Goal: Feedback & Contribution: Leave review/rating

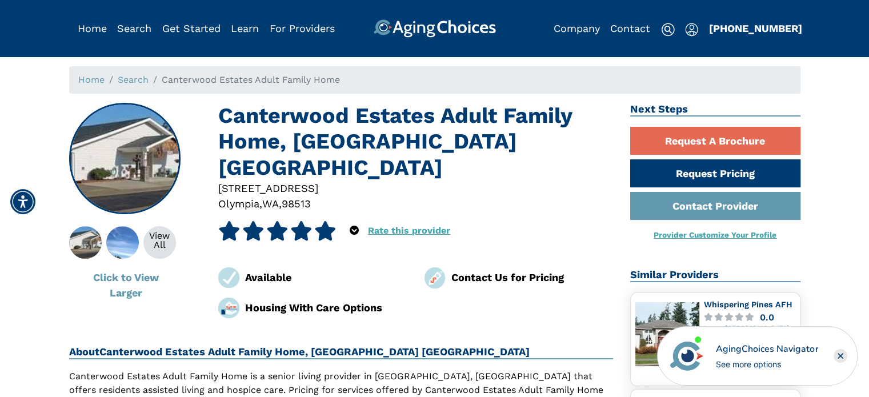
click at [380, 225] on link "Rate this provider" at bounding box center [409, 230] width 82 height 11
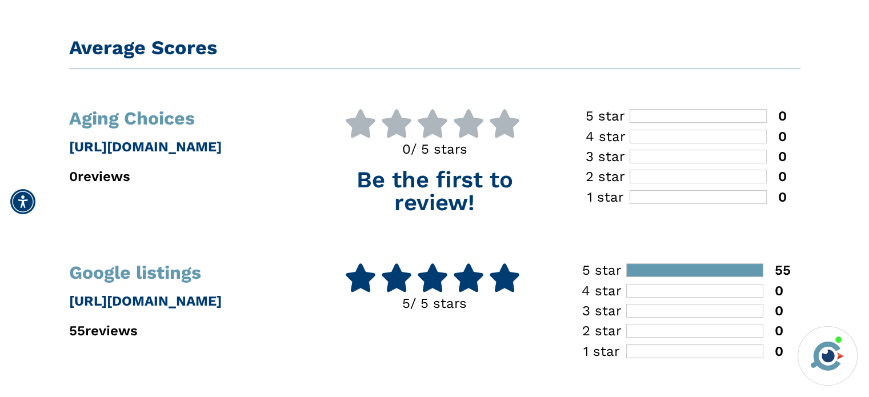
scroll to position [171, 0]
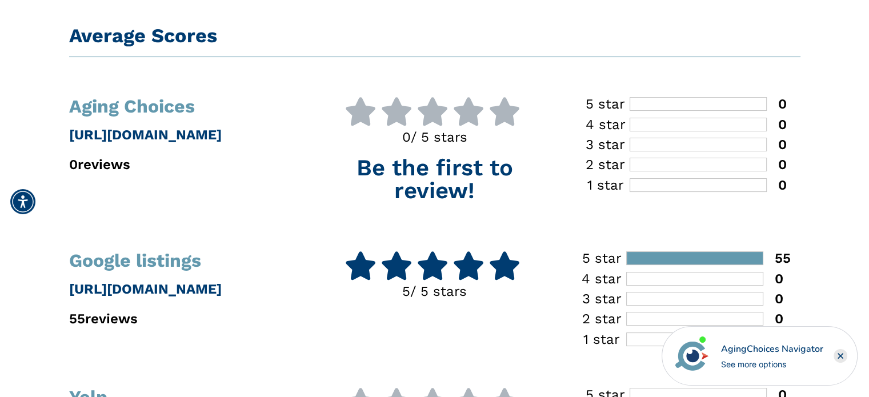
click at [488, 109] on icon at bounding box center [504, 111] width 32 height 29
click at [488, 113] on icon at bounding box center [504, 111] width 32 height 29
click at [488, 259] on icon at bounding box center [504, 265] width 32 height 29
click at [488, 111] on icon at bounding box center [504, 111] width 32 height 29
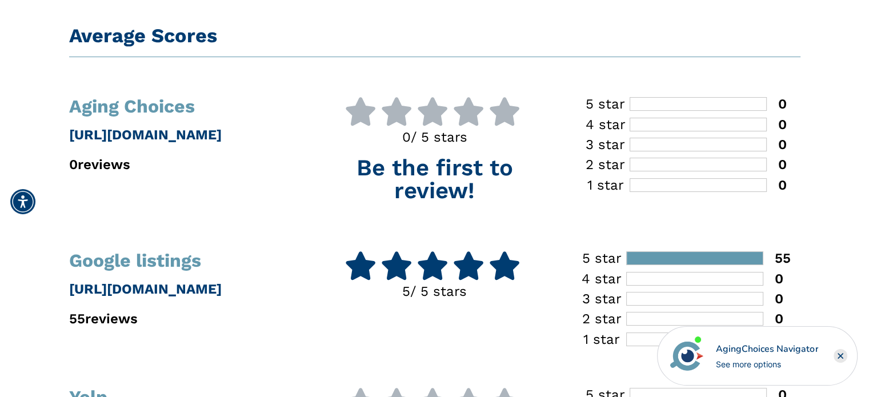
click at [488, 111] on icon at bounding box center [504, 111] width 32 height 29
click at [757, 104] on div at bounding box center [698, 104] width 137 height 14
click at [720, 104] on div at bounding box center [698, 104] width 137 height 14
click at [135, 137] on p "[URL][DOMAIN_NAME]" at bounding box center [185, 135] width 232 height 21
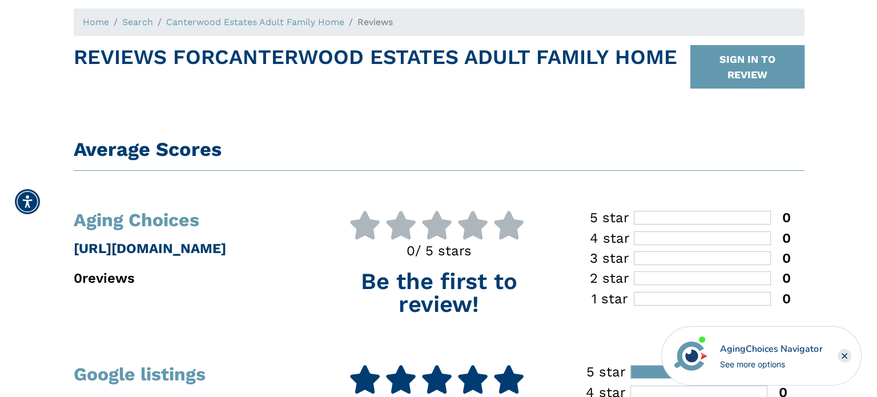
scroll to position [57, 0]
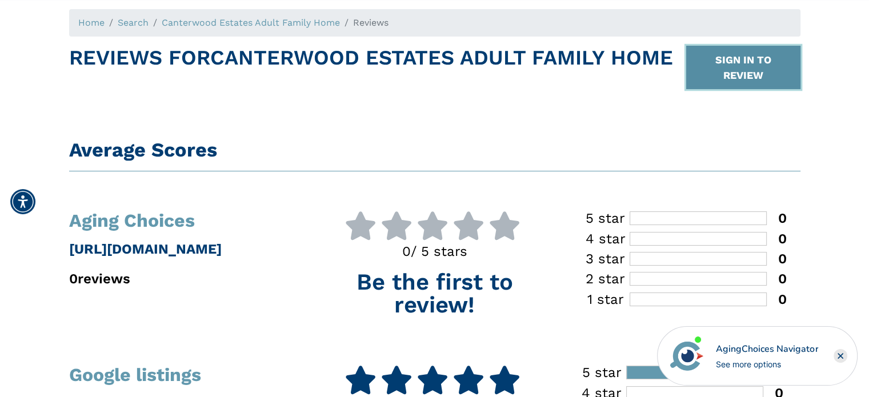
click at [768, 59] on button "SIGN IN TO REVIEW" at bounding box center [743, 67] width 114 height 43
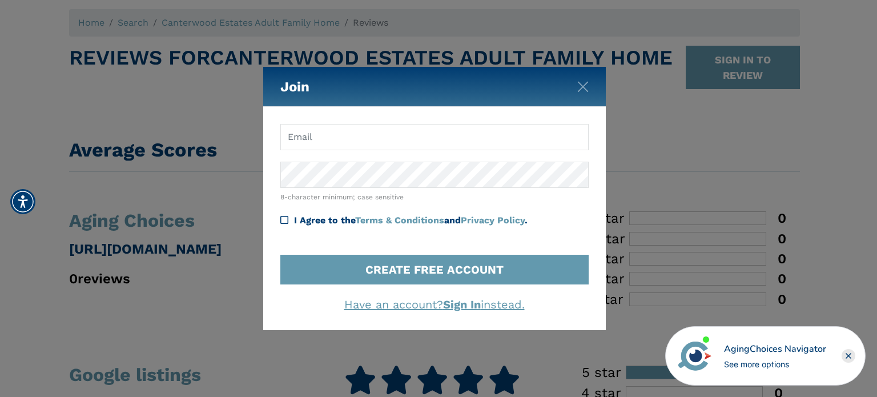
click at [413, 150] on form "8-character minimum; case sensitive I Agree to the Terms & Conditions and Priva…" at bounding box center [434, 204] width 308 height 161
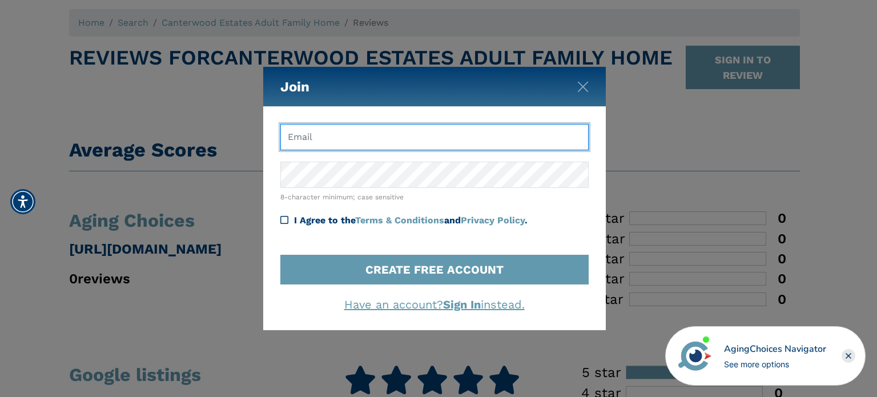
click at [411, 142] on input "text" at bounding box center [434, 137] width 308 height 26
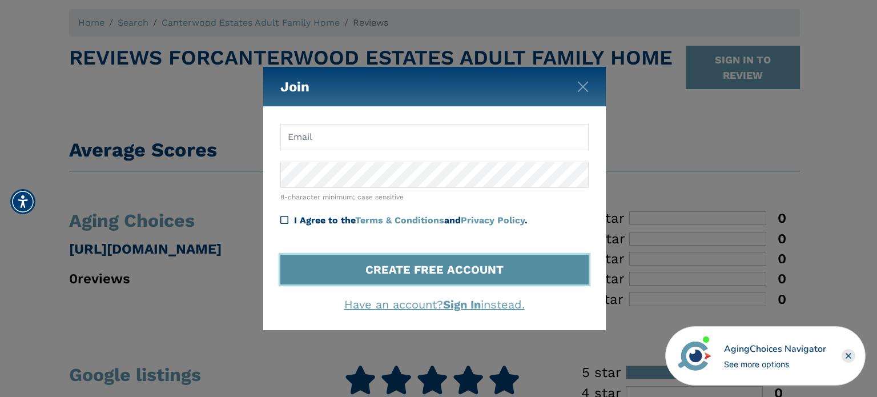
click at [459, 267] on button "CREATE FREE ACCOUNT" at bounding box center [434, 270] width 308 height 30
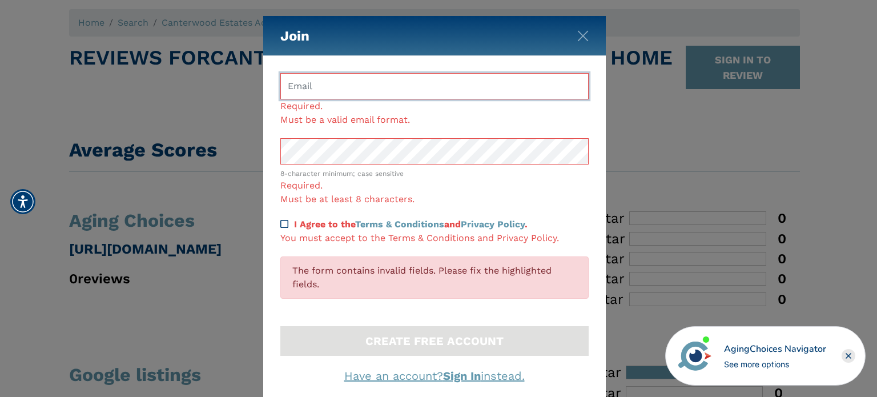
click at [388, 79] on input "text" at bounding box center [434, 86] width 308 height 26
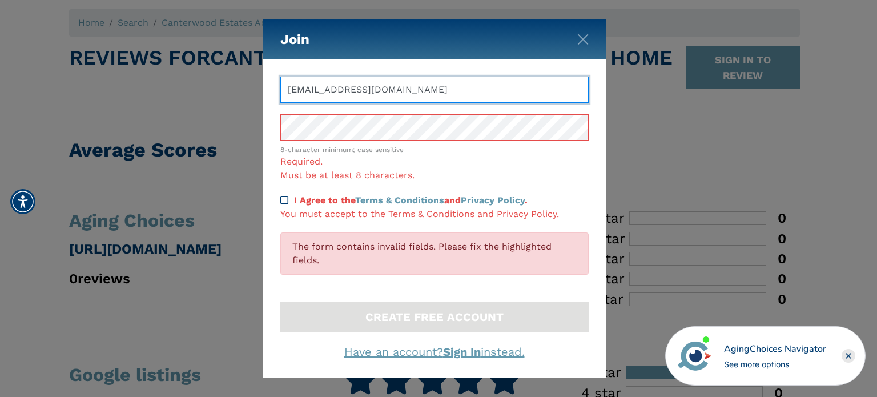
type input "[EMAIL_ADDRESS][DOMAIN_NAME]"
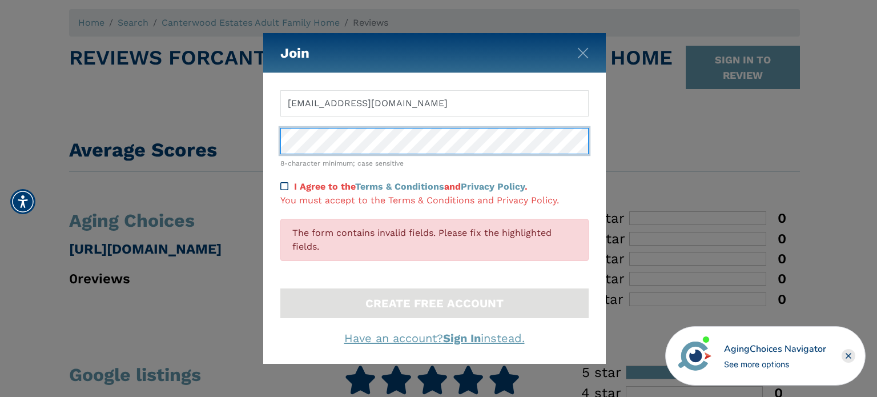
click at [226, 149] on div "Join anine60@gmail.com 8-character minimum; case sensitive I Agree to the Terms…" at bounding box center [438, 198] width 877 height 397
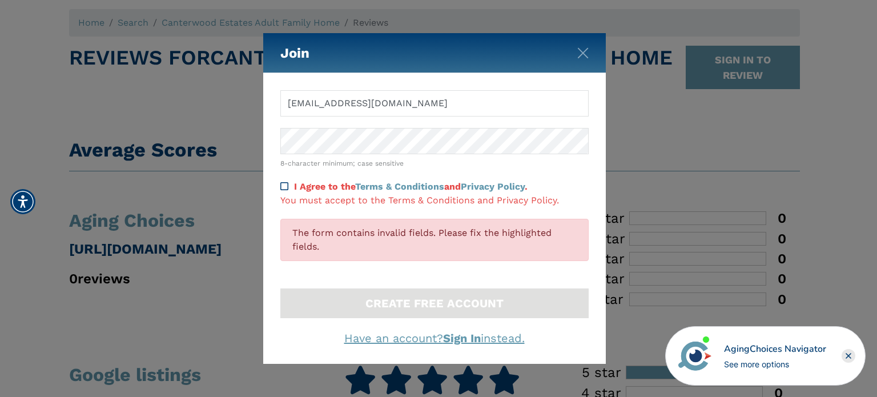
click at [281, 185] on icon at bounding box center [284, 186] width 8 height 9
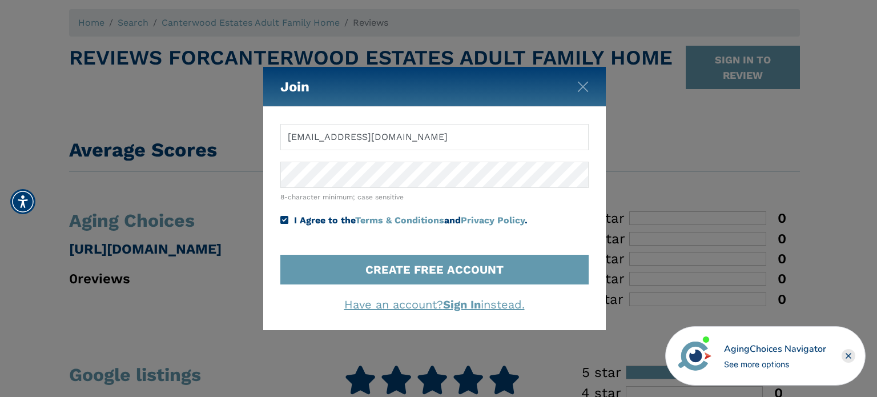
click at [283, 220] on icon at bounding box center [284, 219] width 8 height 9
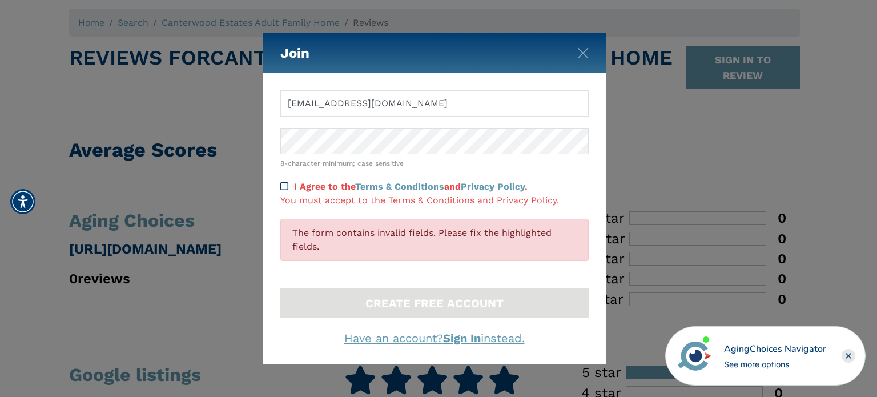
click at [284, 187] on icon at bounding box center [284, 186] width 8 height 9
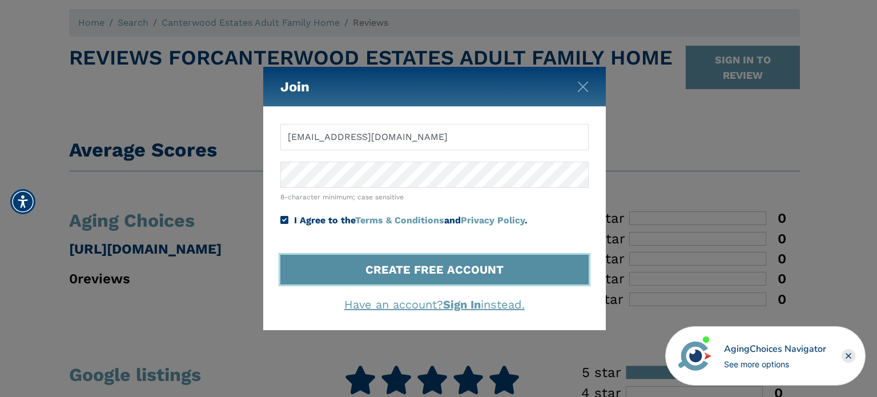
click at [450, 267] on button "CREATE FREE ACCOUNT" at bounding box center [434, 270] width 308 height 30
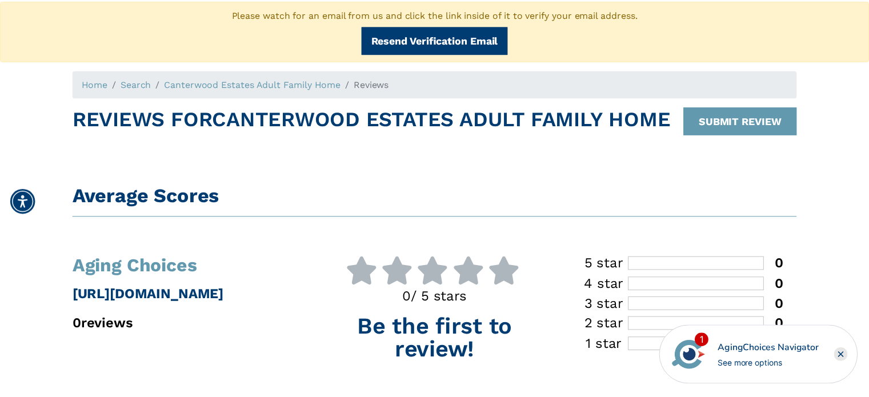
scroll to position [118, 0]
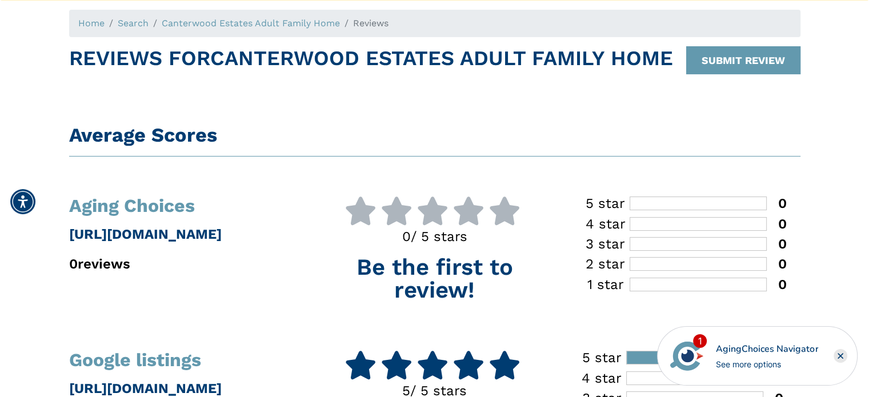
click at [488, 213] on icon at bounding box center [504, 211] width 32 height 29
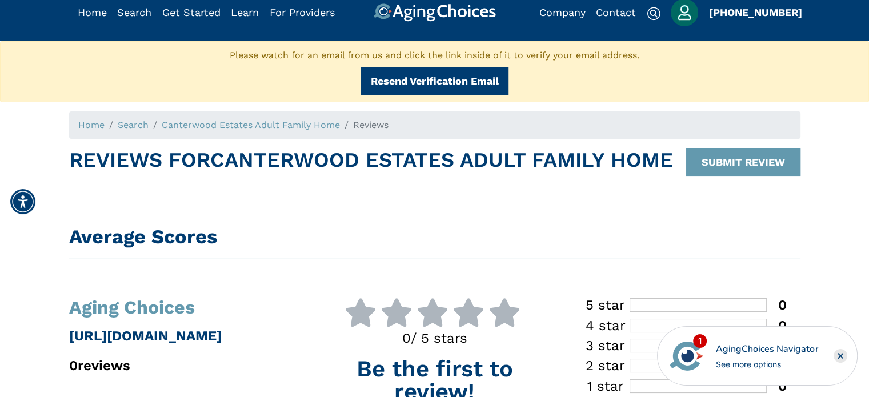
scroll to position [0, 0]
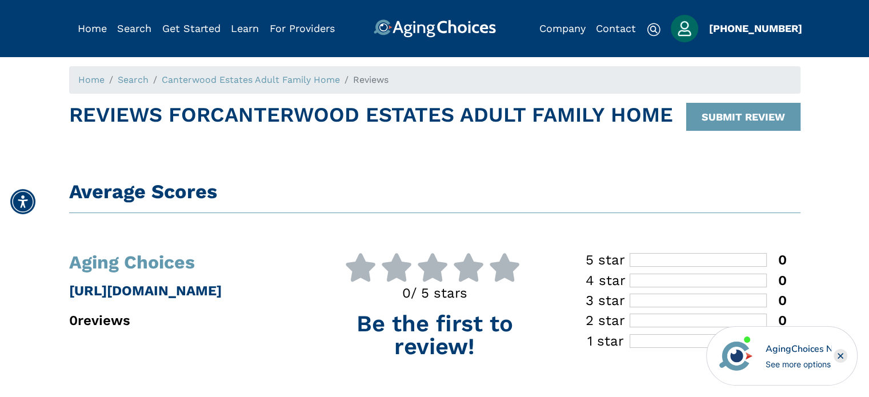
click at [488, 267] on icon at bounding box center [504, 267] width 32 height 29
click at [680, 22] on img "Popover trigger" at bounding box center [684, 28] width 27 height 27
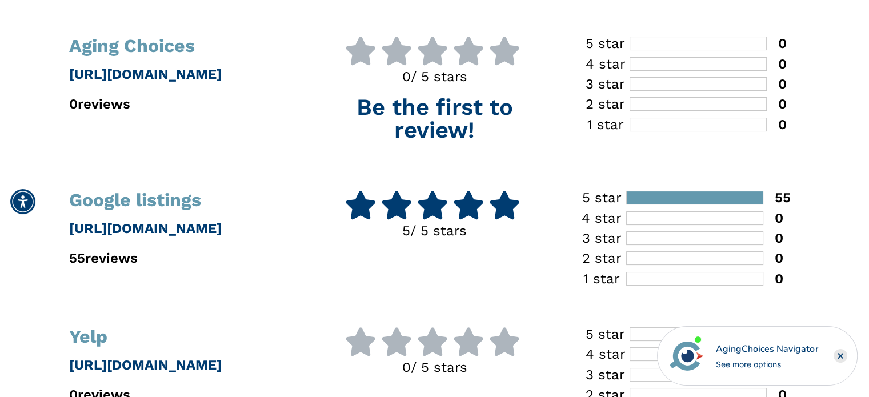
scroll to position [228, 0]
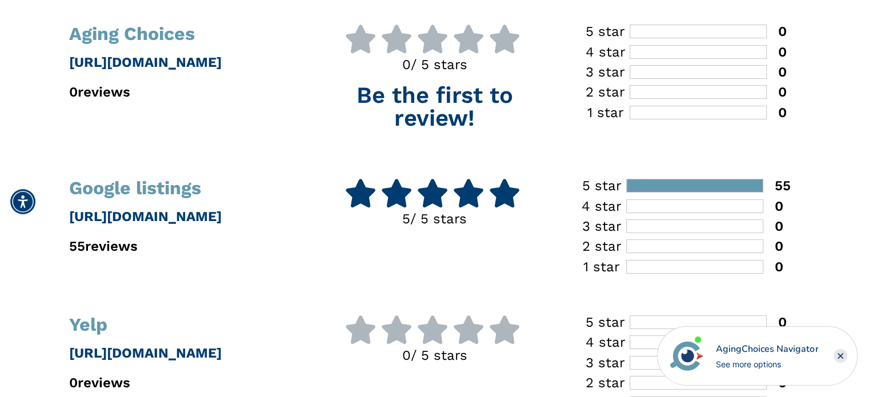
click at [841, 355] on icon "Close" at bounding box center [840, 356] width 5 height 5
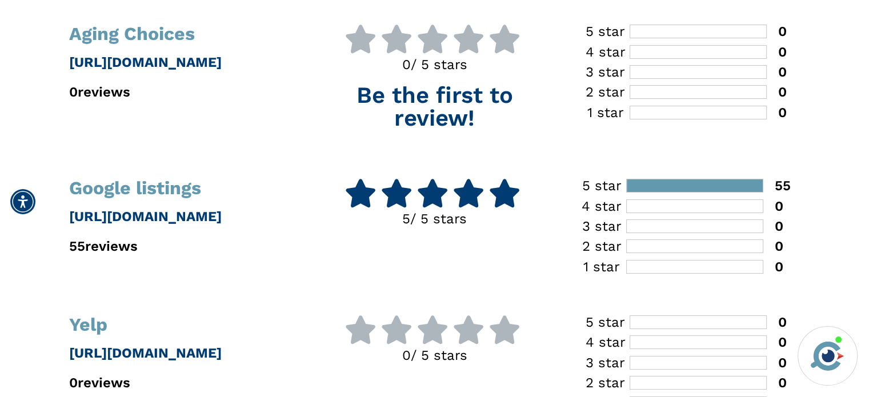
scroll to position [114, 0]
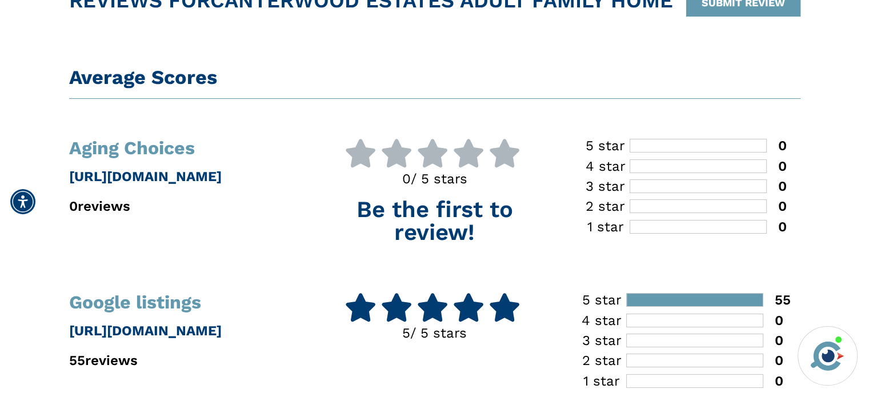
click at [464, 225] on p "Be the first to review!" at bounding box center [434, 221] width 232 height 46
click at [151, 156] on h1 "Aging Choices" at bounding box center [185, 148] width 232 height 18
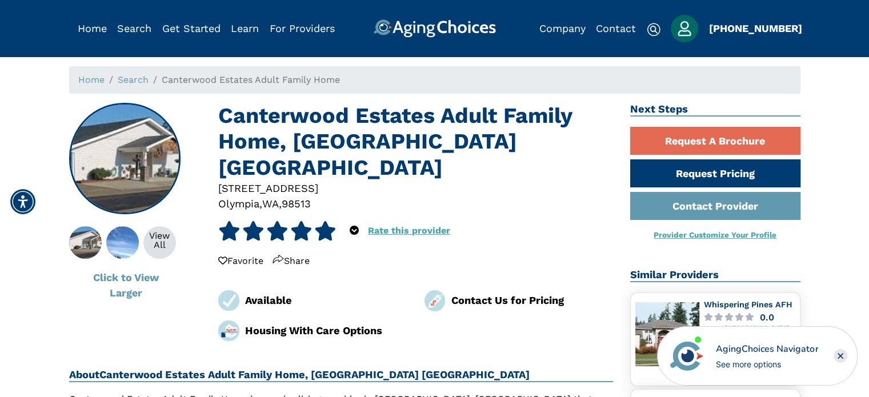
click at [377, 225] on link "Rate this provider" at bounding box center [409, 230] width 82 height 11
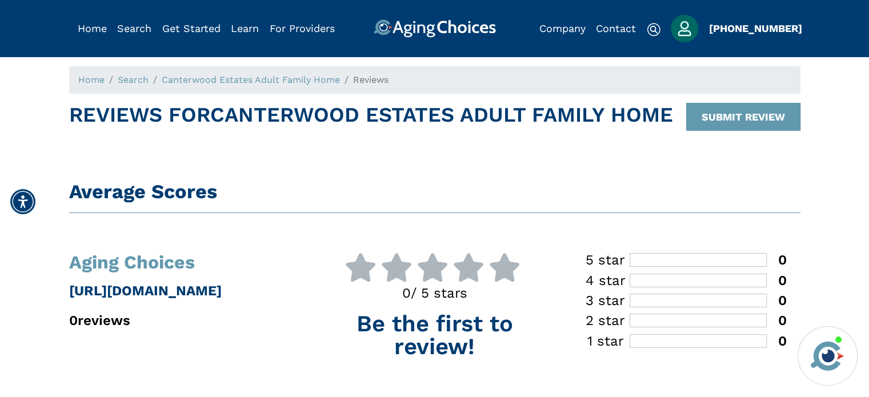
click at [488, 268] on icon at bounding box center [504, 267] width 32 height 29
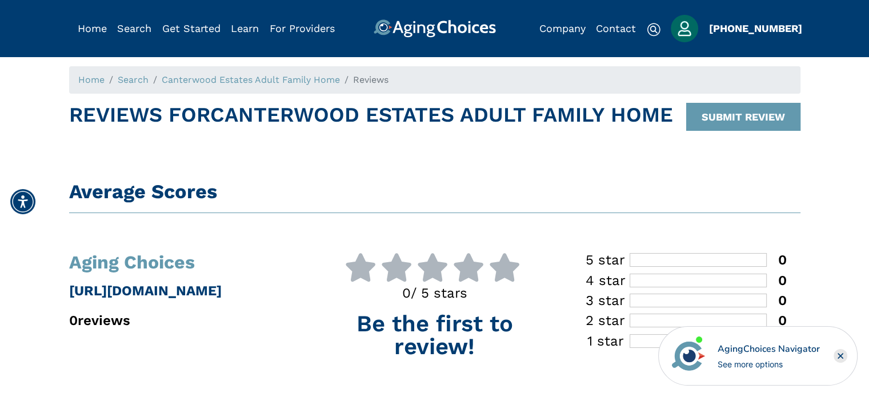
click at [488, 268] on icon at bounding box center [504, 267] width 32 height 29
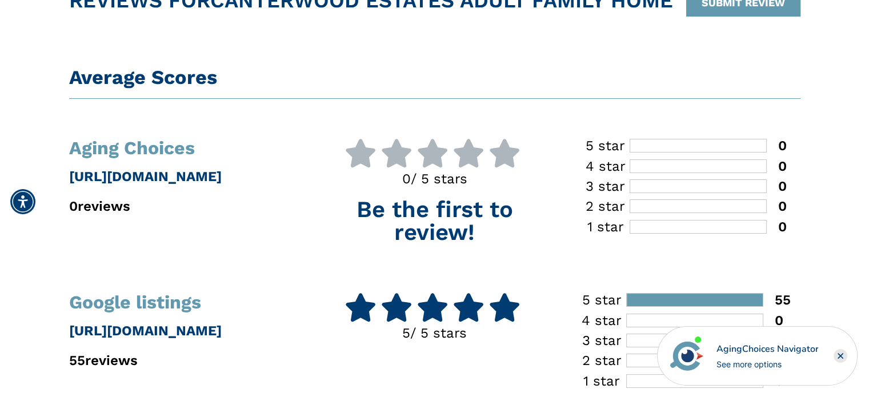
click at [773, 135] on div "Average Scores Aging Choices [URL][DOMAIN_NAME] 0 reviews 0 / 5 stars Be the fi…" at bounding box center [434, 369] width 731 height 606
click at [755, 144] on div at bounding box center [698, 146] width 137 height 14
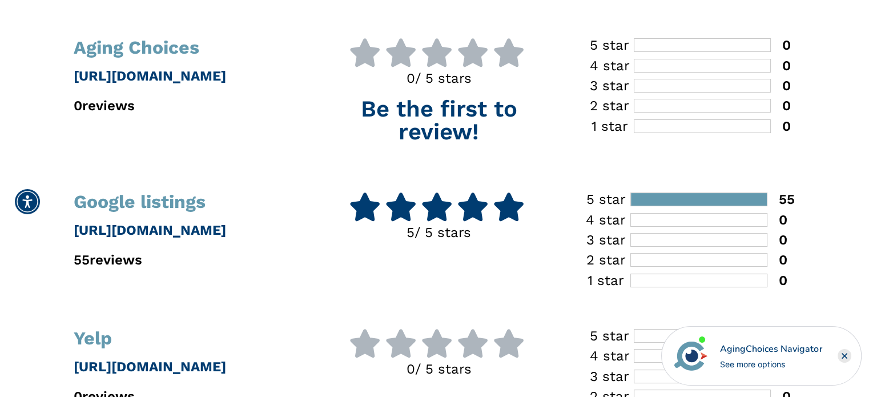
scroll to position [57, 0]
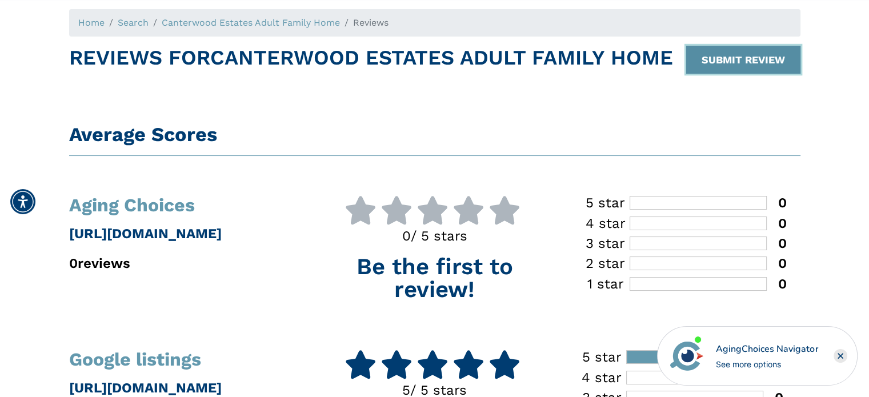
click at [752, 54] on button "SUBMIT REVIEW" at bounding box center [743, 60] width 114 height 28
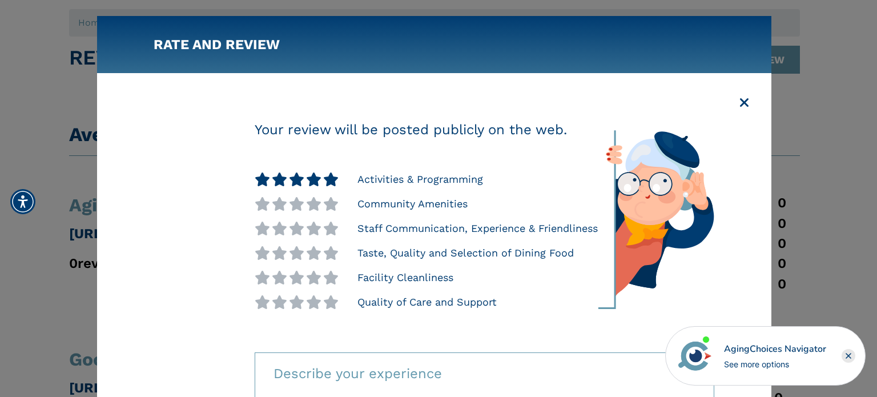
click at [335, 179] on icon at bounding box center [330, 180] width 15 height 14
click at [332, 202] on icon at bounding box center [330, 204] width 15 height 14
click at [331, 178] on icon at bounding box center [330, 180] width 15 height 14
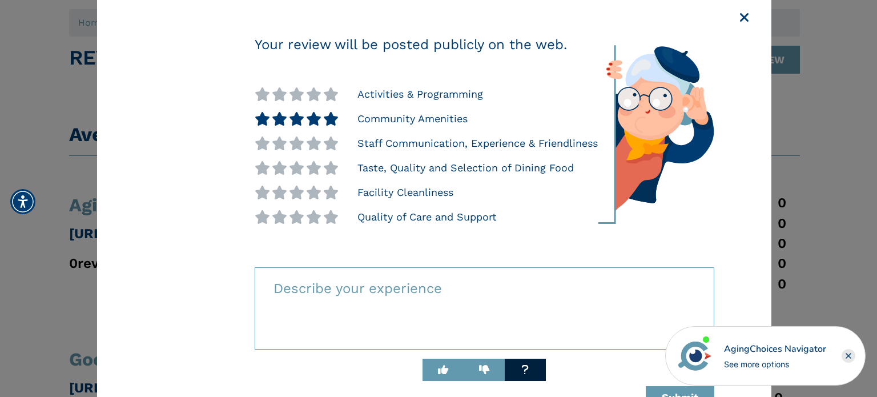
scroll to position [114, 0]
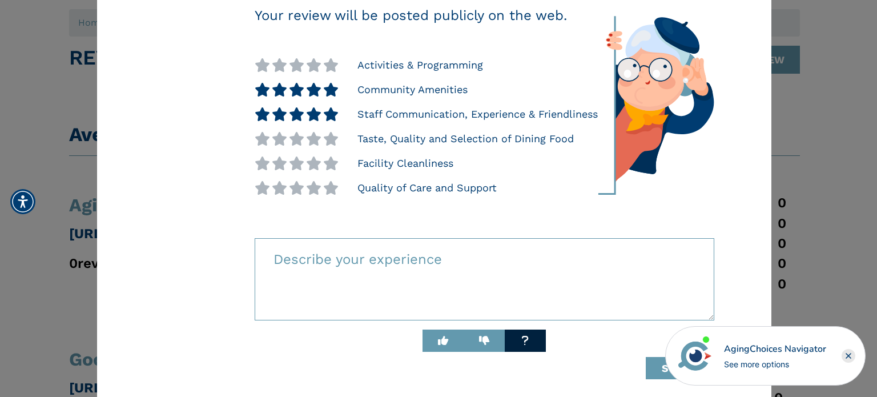
click at [329, 110] on icon at bounding box center [330, 114] width 15 height 14
click at [270, 110] on icon at bounding box center [262, 114] width 15 height 14
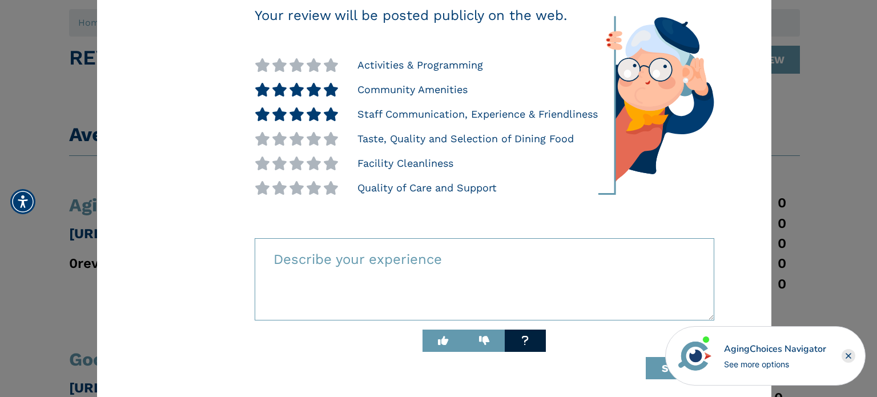
click at [330, 112] on icon at bounding box center [330, 114] width 15 height 14
click at [331, 135] on icon at bounding box center [330, 139] width 15 height 14
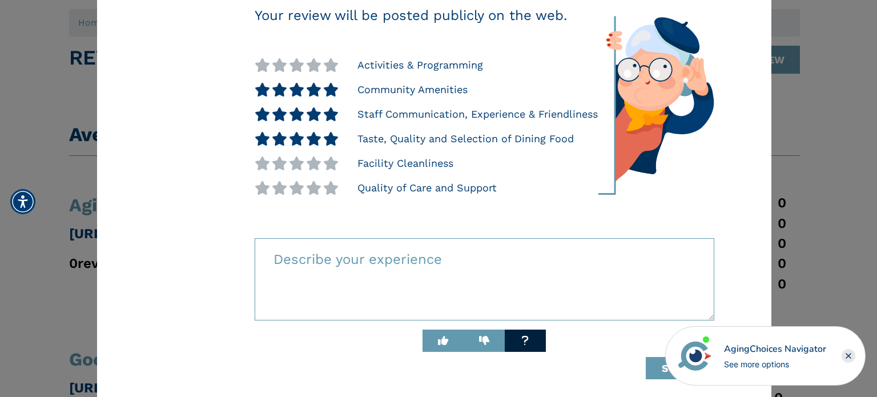
click at [332, 114] on icon at bounding box center [330, 114] width 15 height 14
click at [328, 157] on icon at bounding box center [330, 164] width 15 height 14
click at [329, 184] on icon at bounding box center [330, 188] width 15 height 14
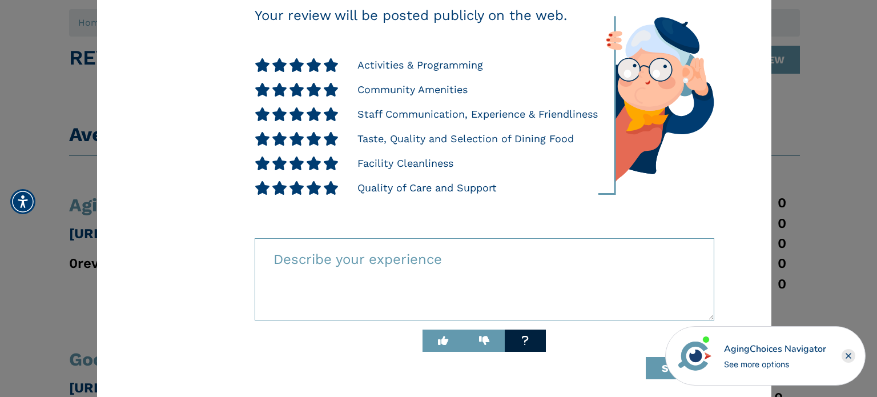
click at [333, 62] on icon at bounding box center [330, 65] width 15 height 14
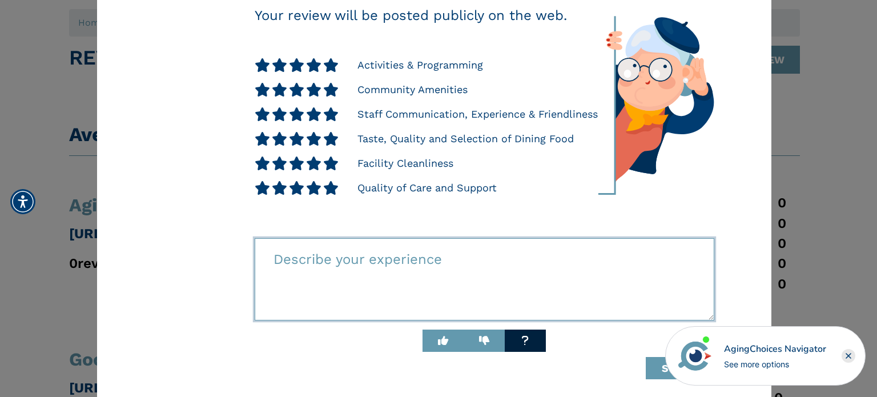
click at [436, 260] on textarea at bounding box center [485, 279] width 460 height 82
paste textarea "My mother was living independently when she caught [MEDICAL_DATA] at the age of…"
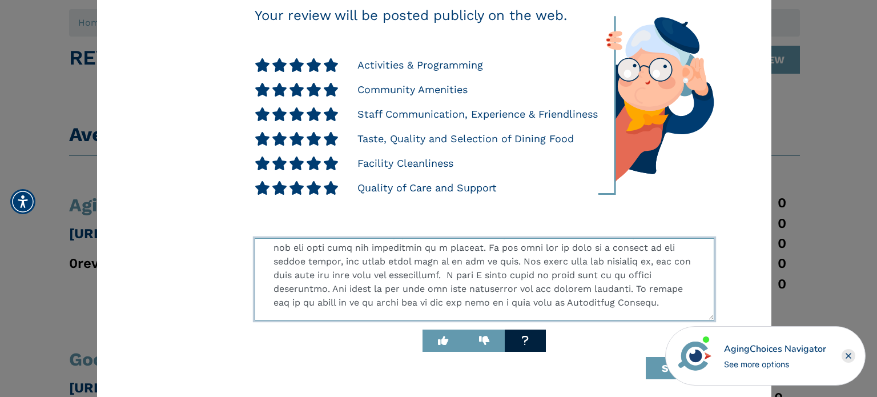
scroll to position [158, 0]
type textarea "My mother was living independently when she caught [MEDICAL_DATA] at the age of…"
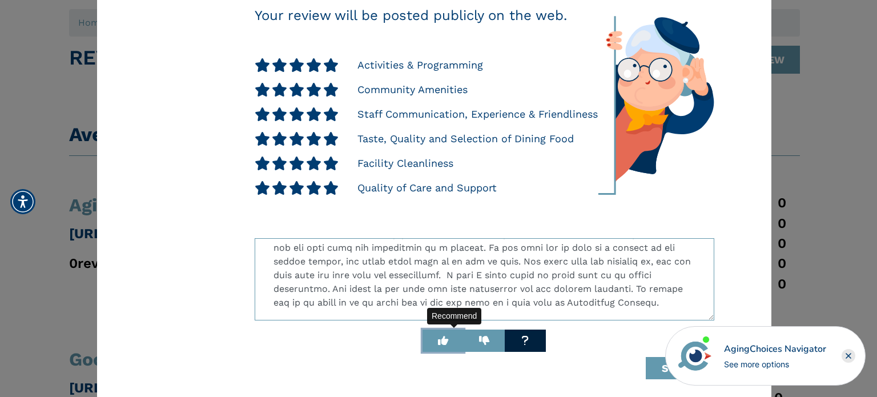
click at [448, 335] on icon "button" at bounding box center [443, 340] width 10 height 10
click at [852, 354] on rect "Close" at bounding box center [849, 356] width 14 height 14
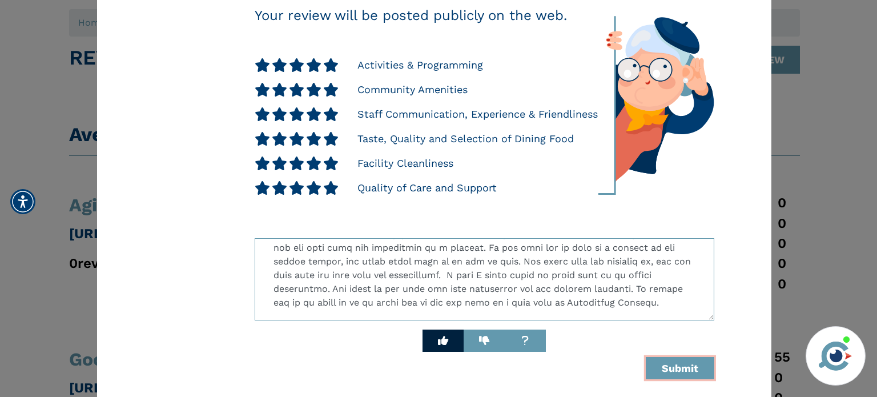
click at [680, 358] on button "Submit" at bounding box center [680, 368] width 69 height 22
